Goal: Task Accomplishment & Management: Manage account settings

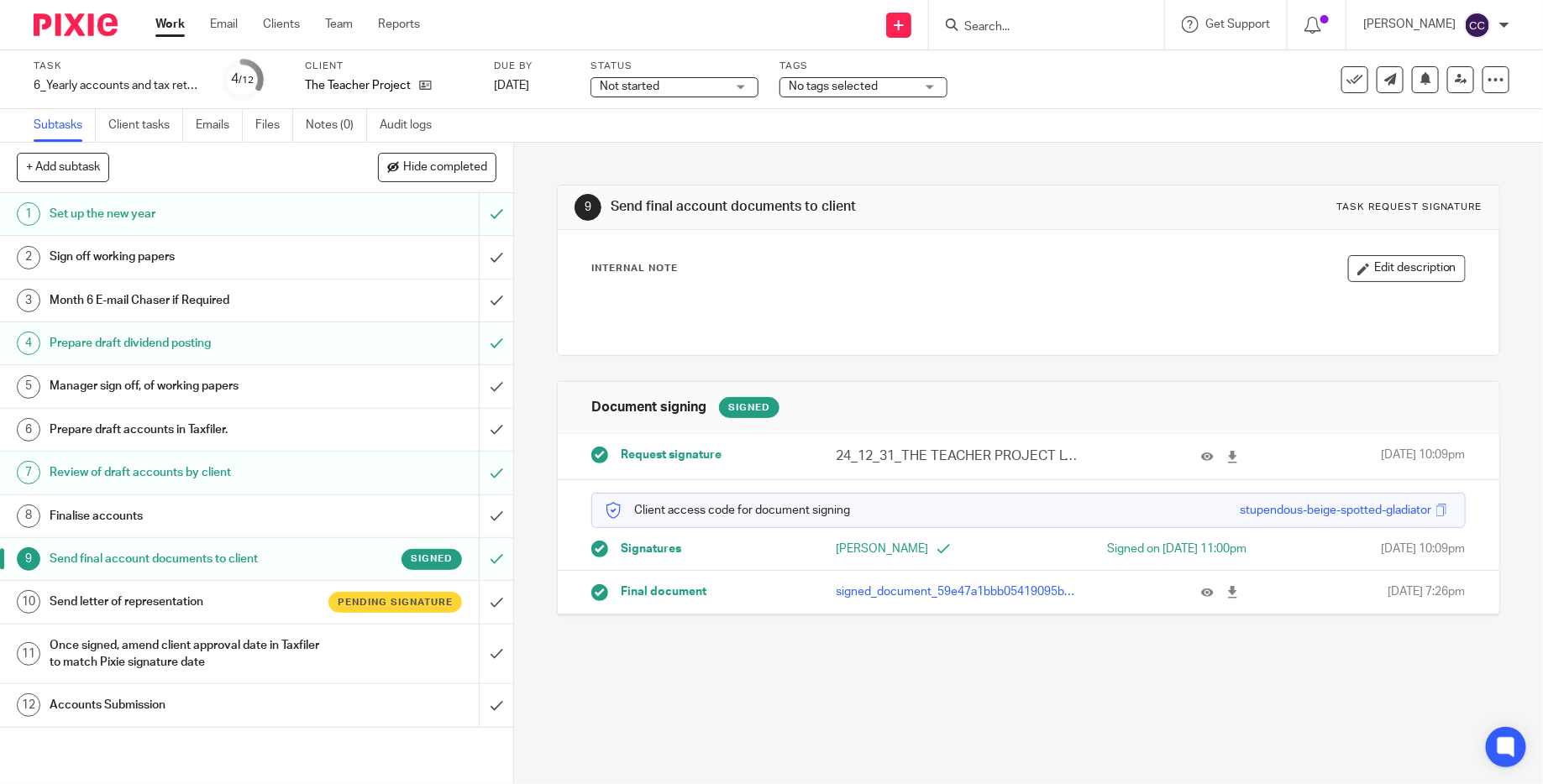
click at [98, 35] on img at bounding box center [75, 25] width 84 height 23
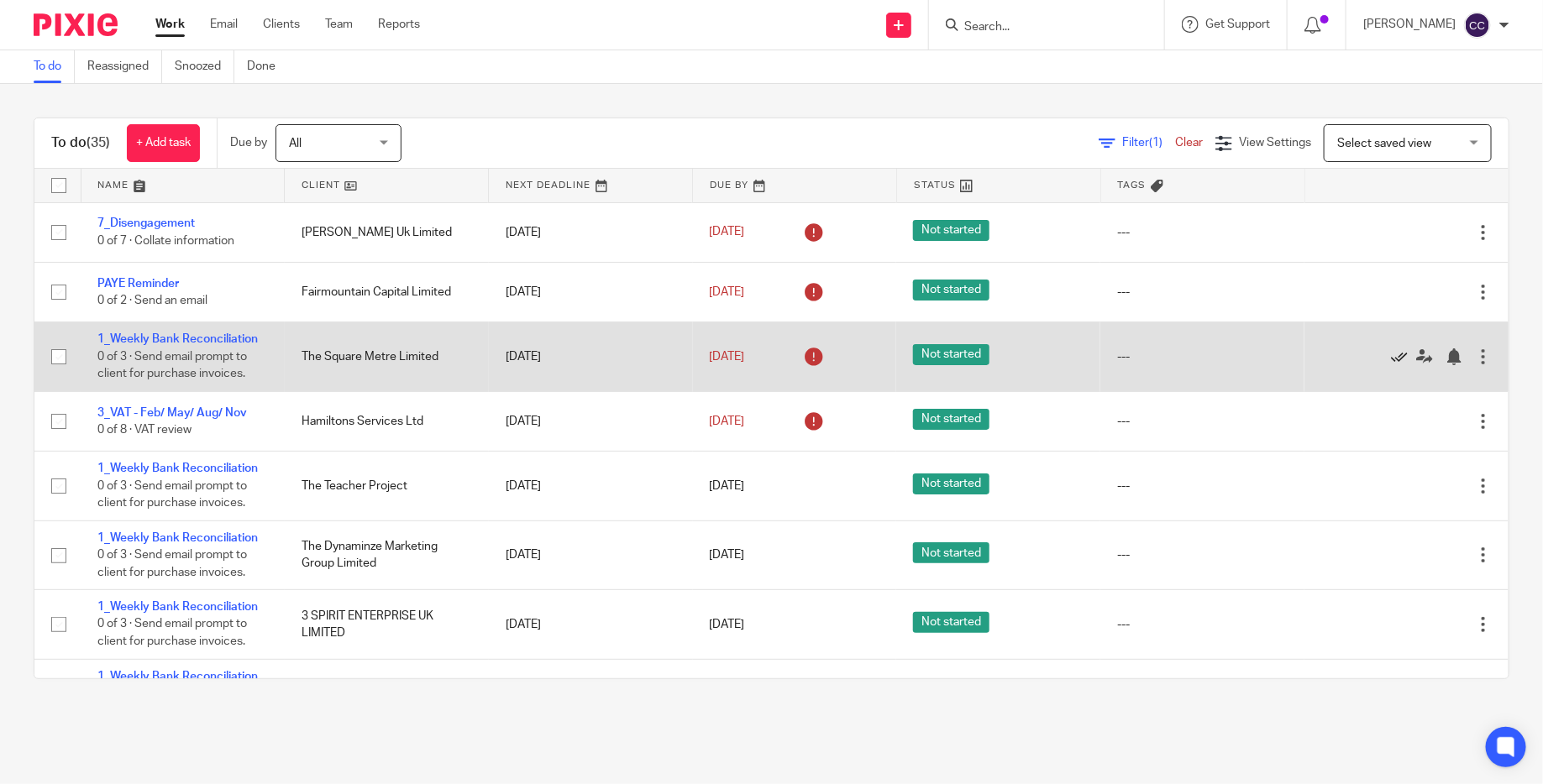
click at [1399, 358] on icon at bounding box center [1400, 357] width 17 height 17
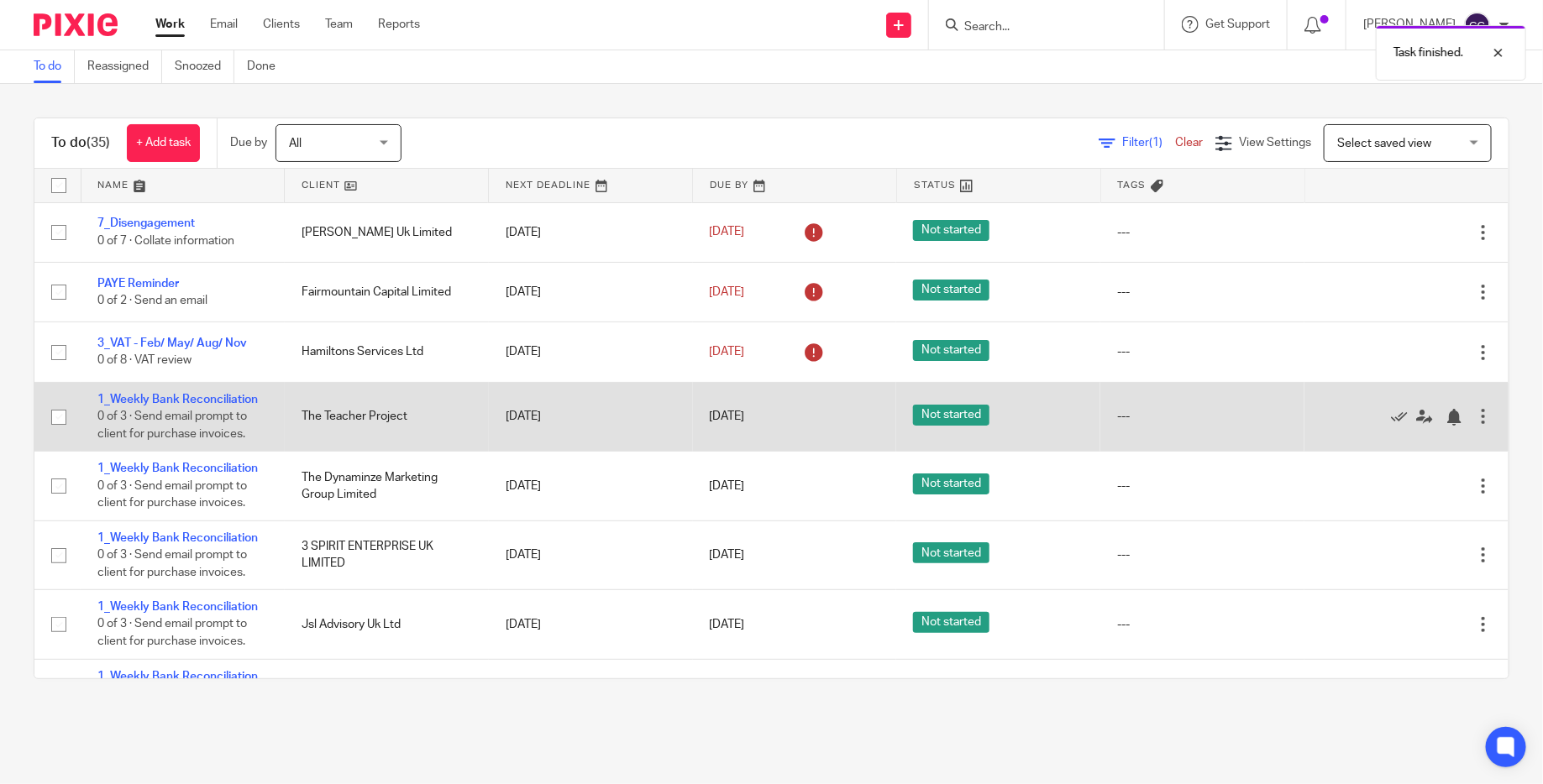
click at [1489, 421] on div at bounding box center [1483, 417] width 17 height 17
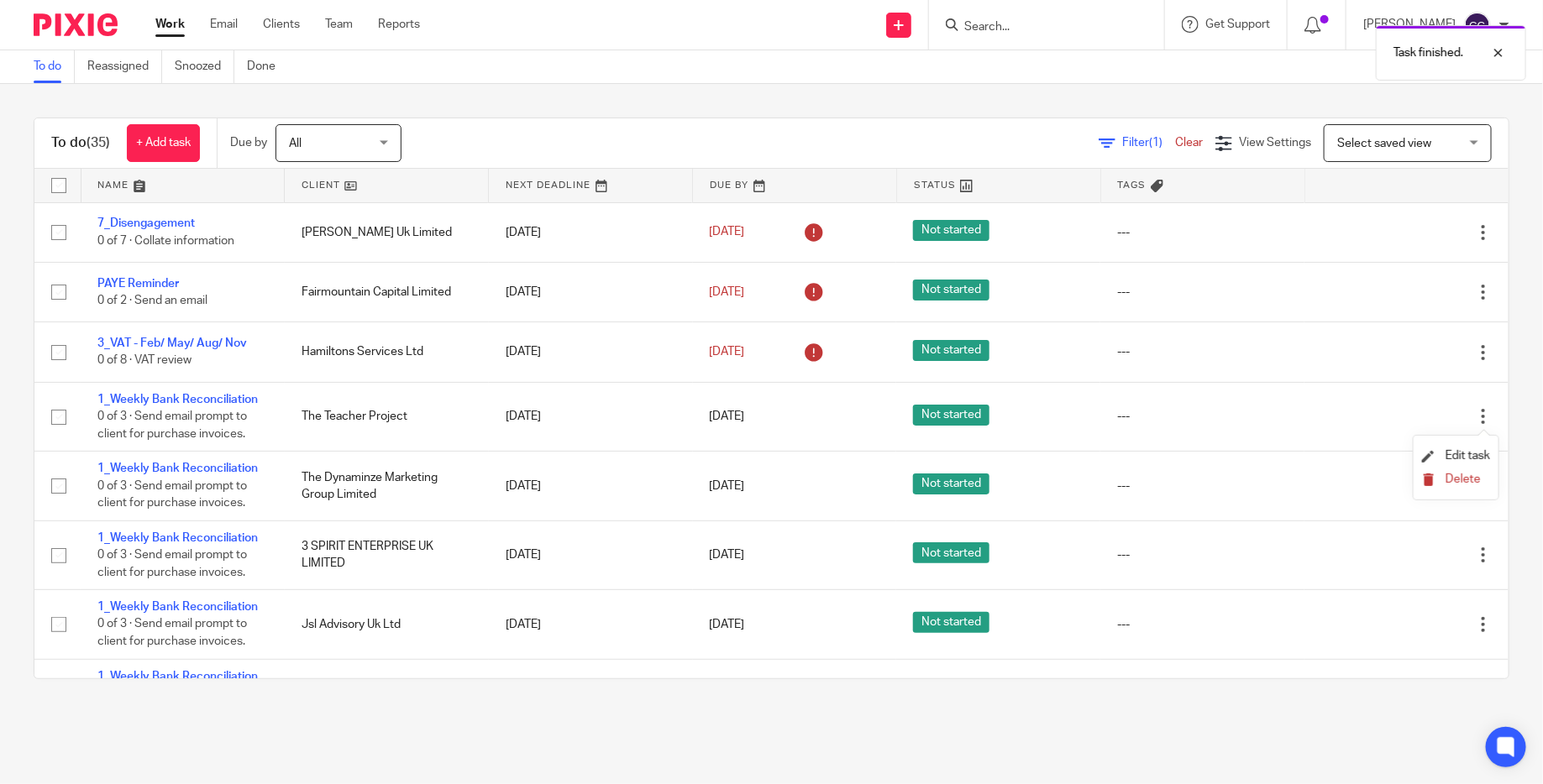
click at [1461, 478] on span "Delete" at bounding box center [1462, 479] width 35 height 11
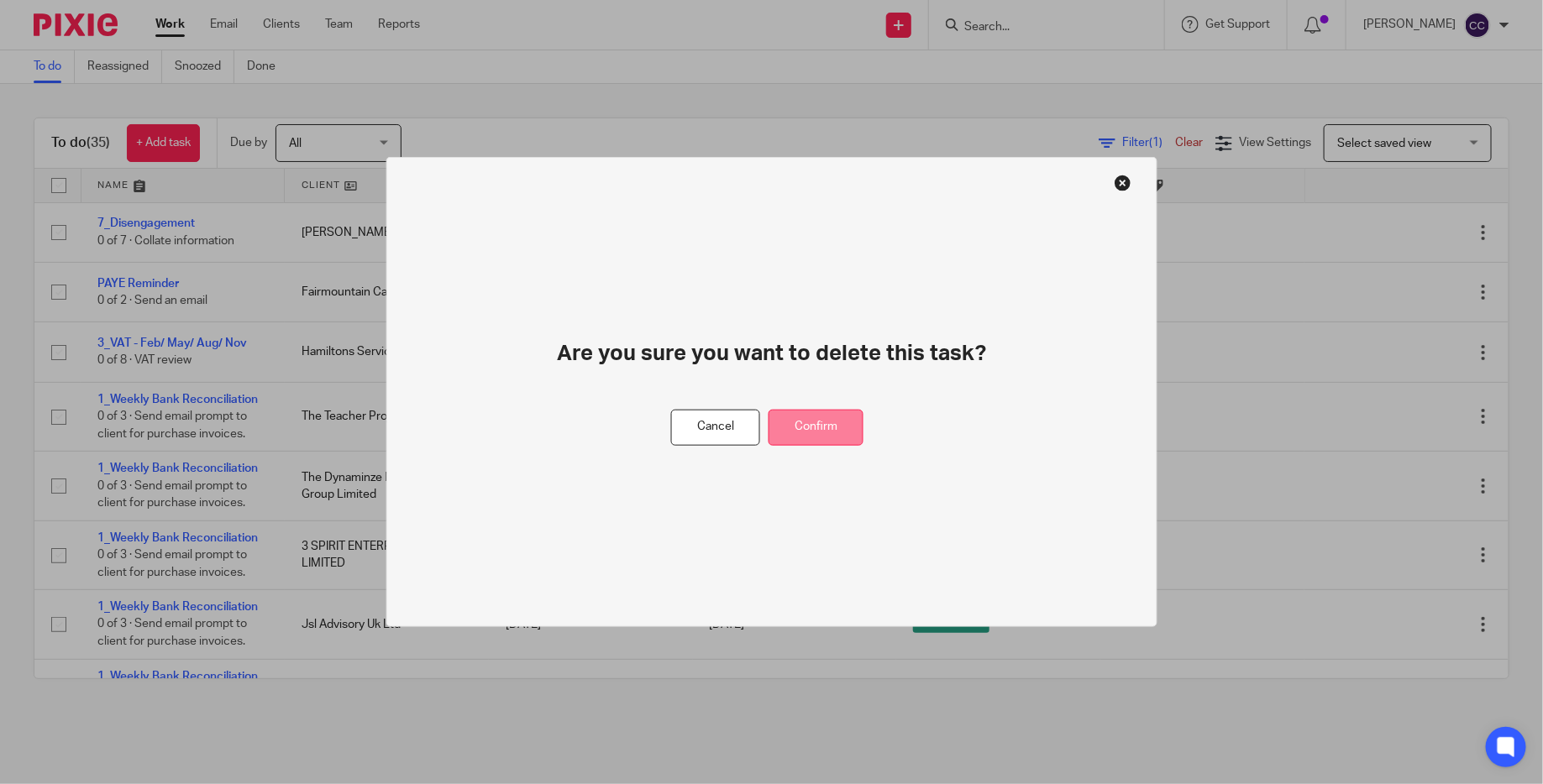
click at [849, 427] on button "Confirm" at bounding box center [816, 428] width 95 height 36
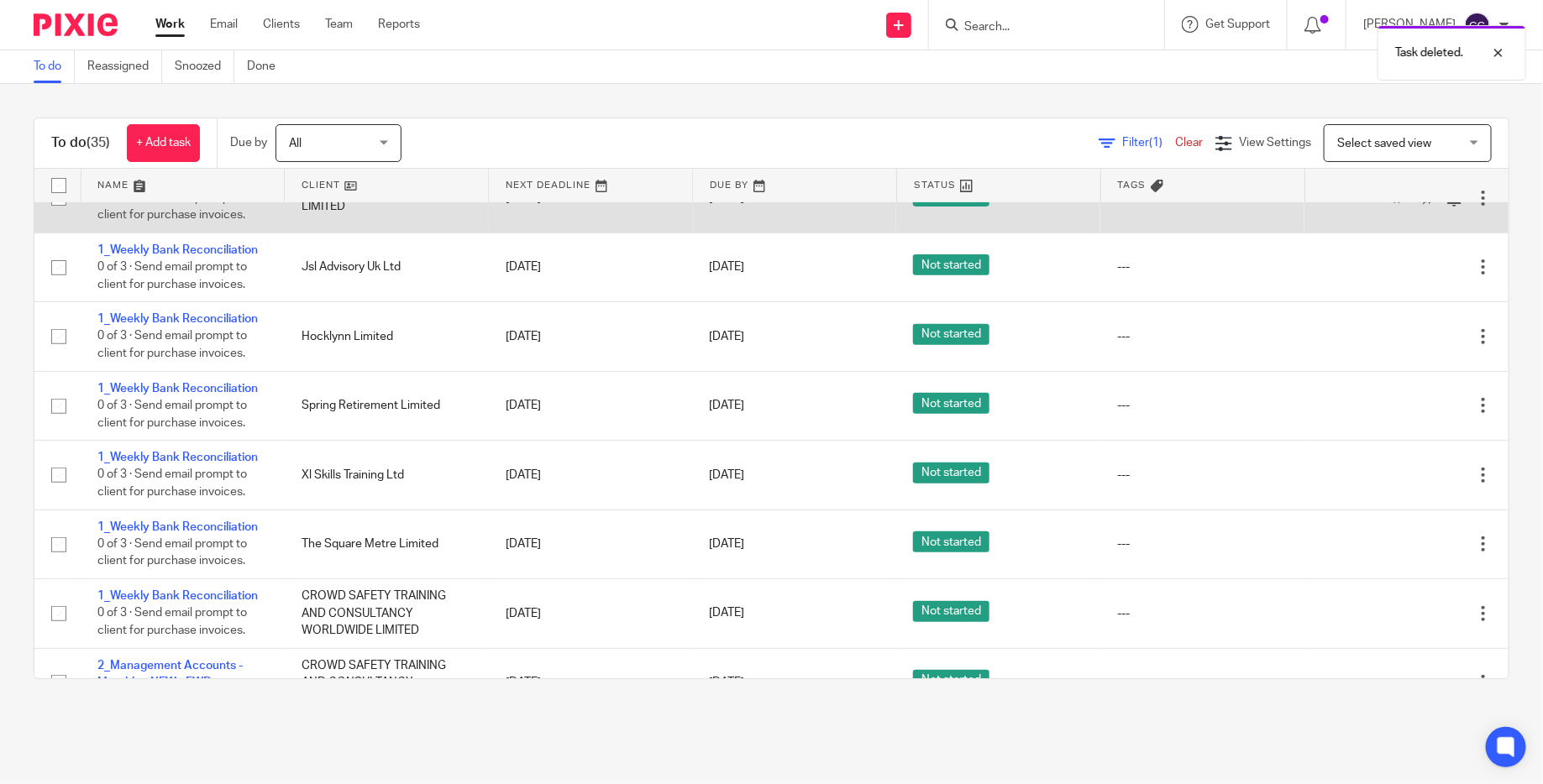
scroll to position [294, 0]
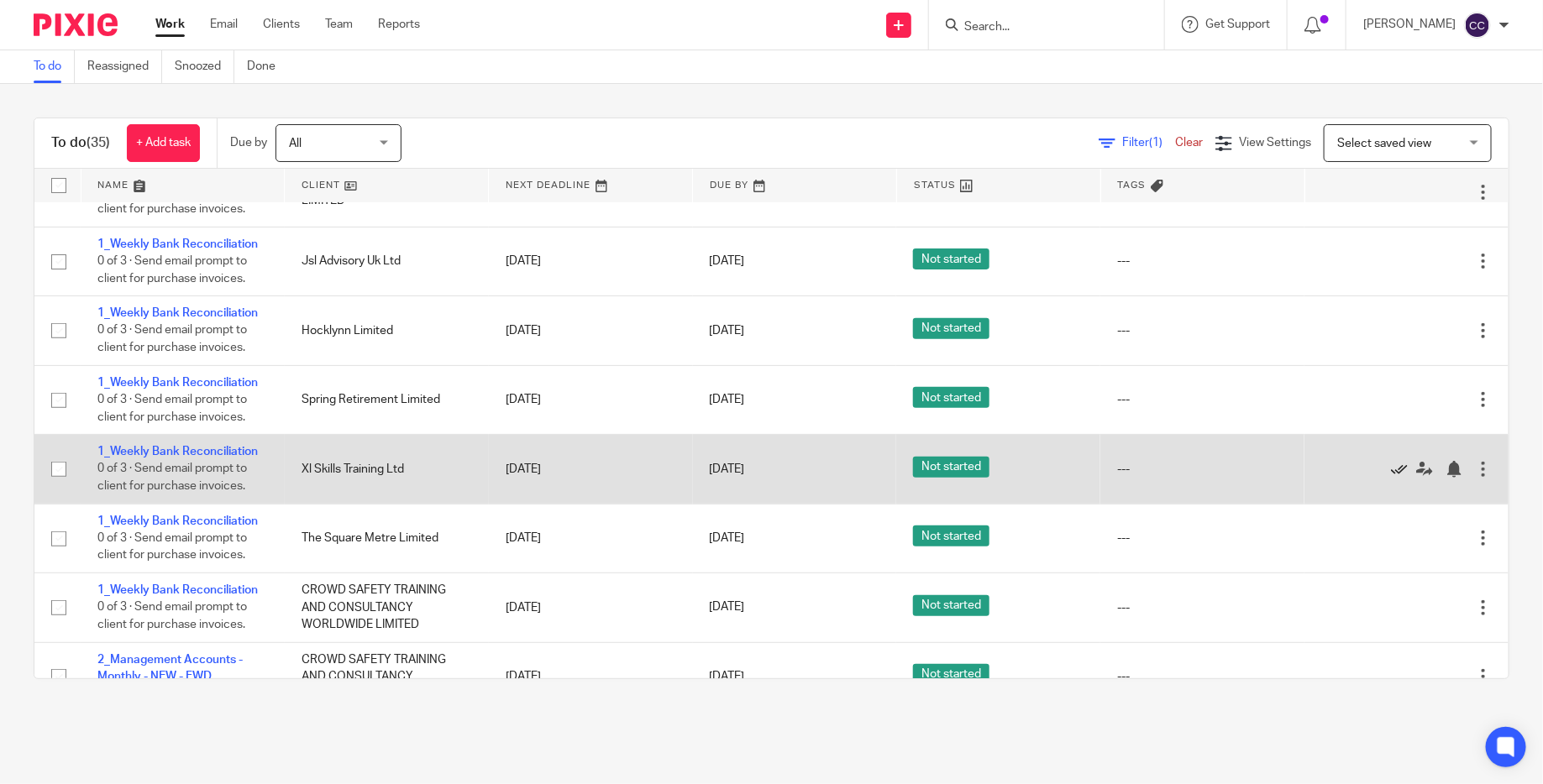
click at [1398, 476] on icon at bounding box center [1400, 470] width 17 height 17
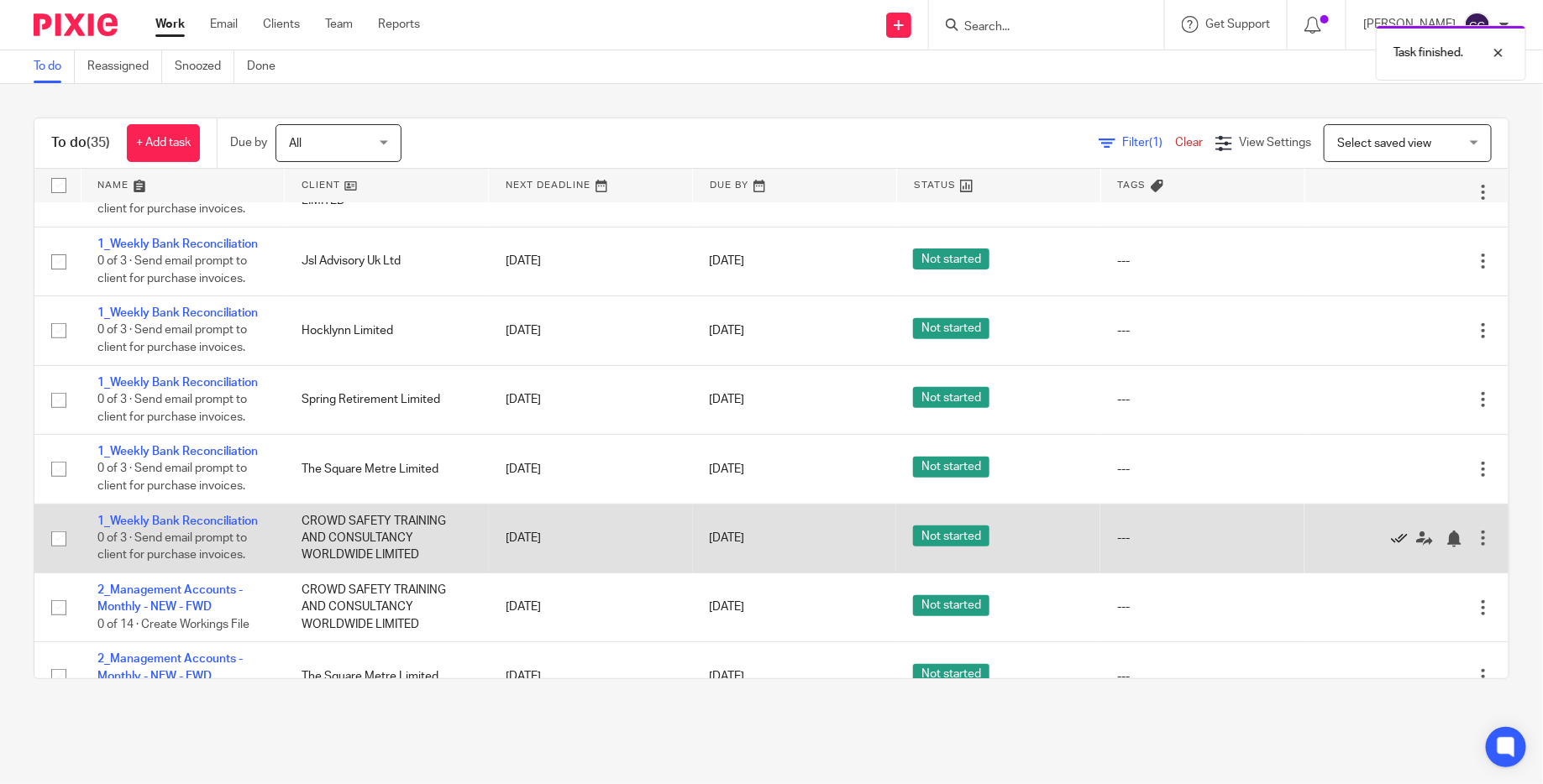
click at [1404, 546] on icon at bounding box center [1400, 539] width 17 height 17
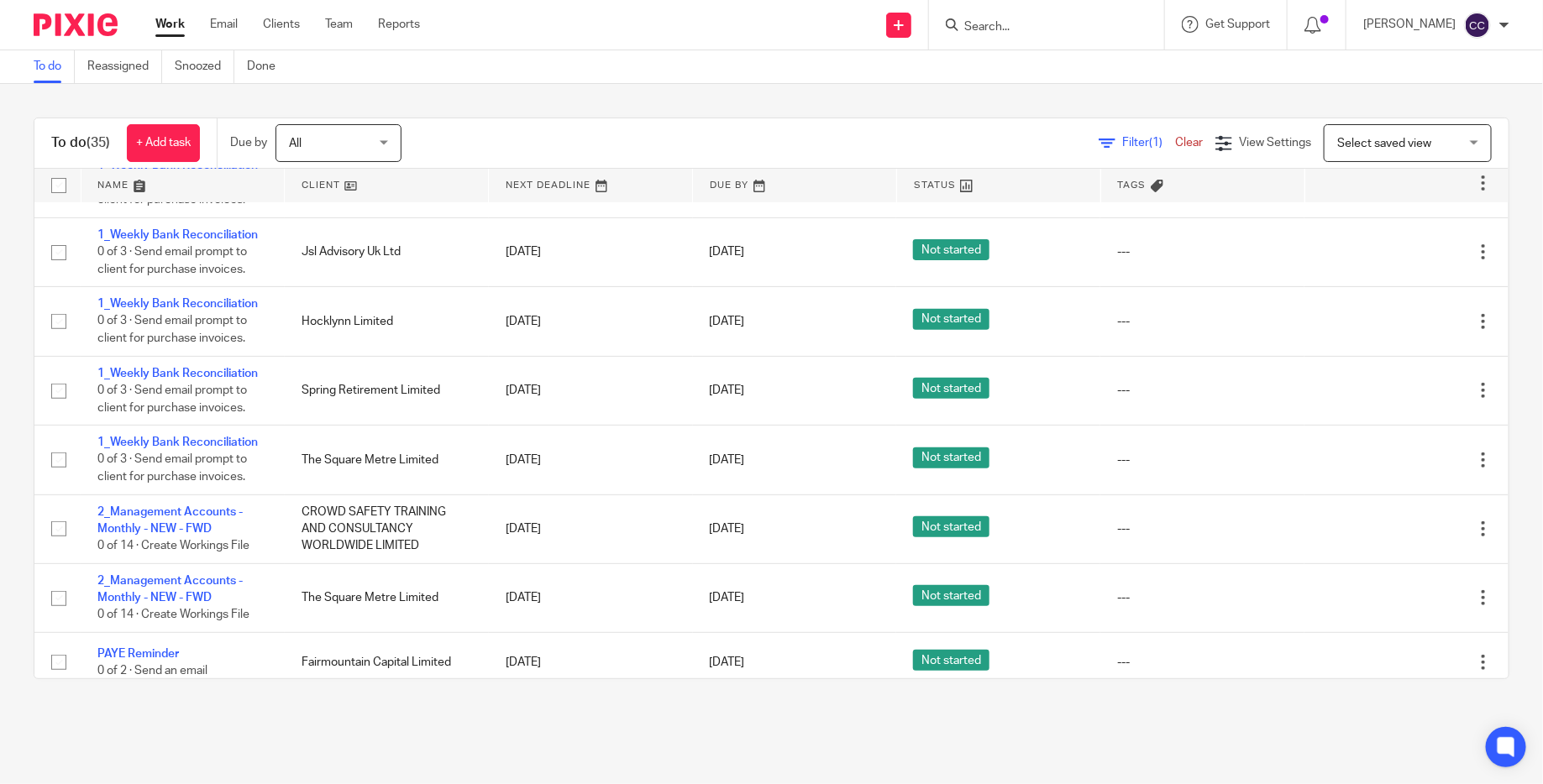
scroll to position [0, 0]
